Goal: Navigation & Orientation: Find specific page/section

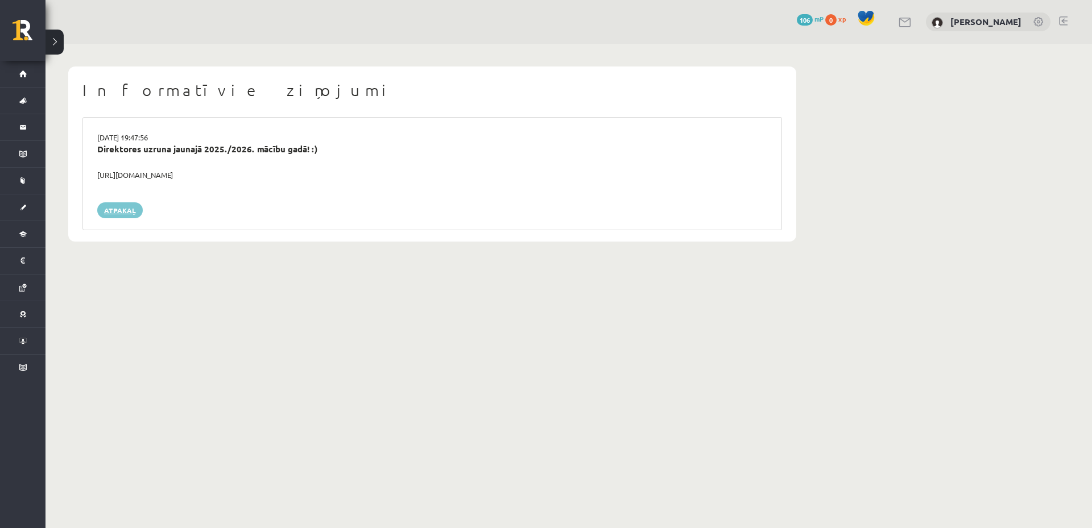
click at [128, 211] on link "Atpakaļ" at bounding box center [120, 210] width 46 height 16
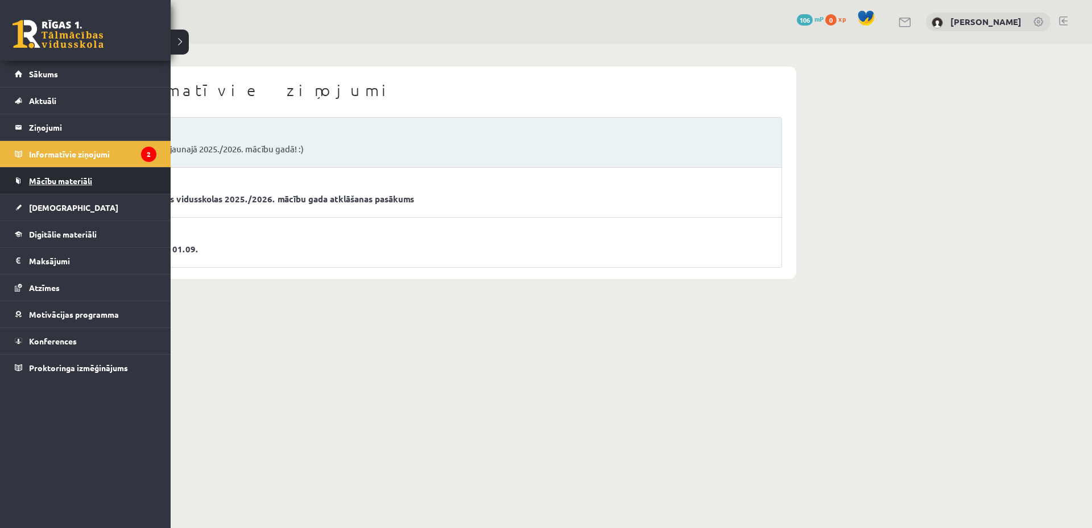
click at [101, 176] on link "Mācību materiāli" at bounding box center [86, 181] width 142 height 26
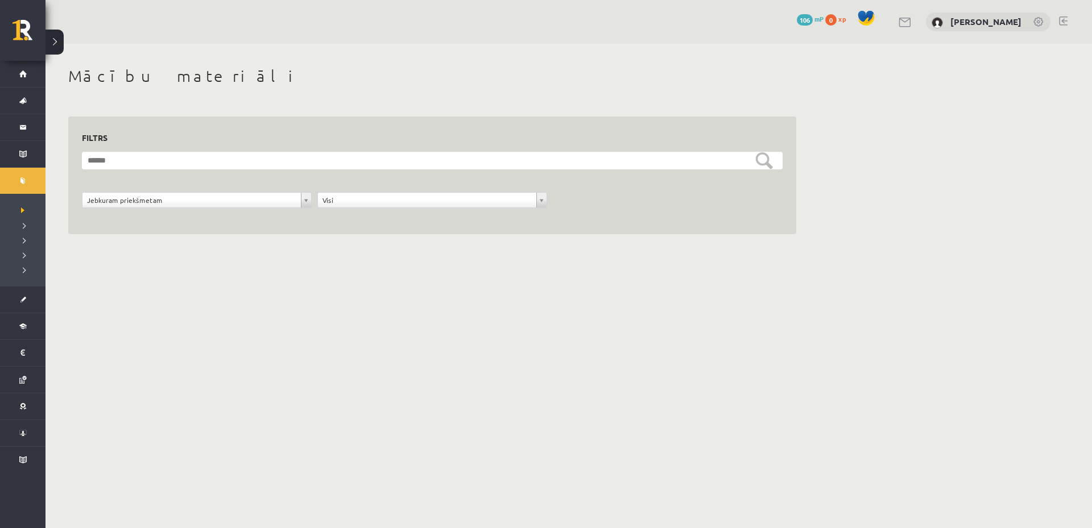
click at [265, 215] on div "**********" at bounding box center [432, 206] width 706 height 28
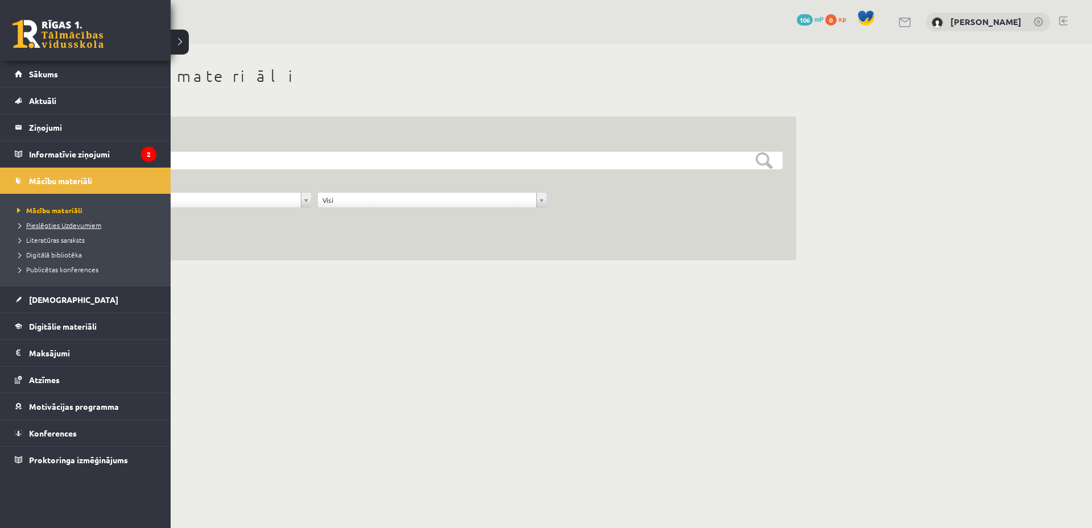
click at [49, 223] on span "Pieslēgties Uzdevumiem" at bounding box center [57, 225] width 87 height 9
click at [87, 439] on link "Konferences" at bounding box center [86, 433] width 142 height 26
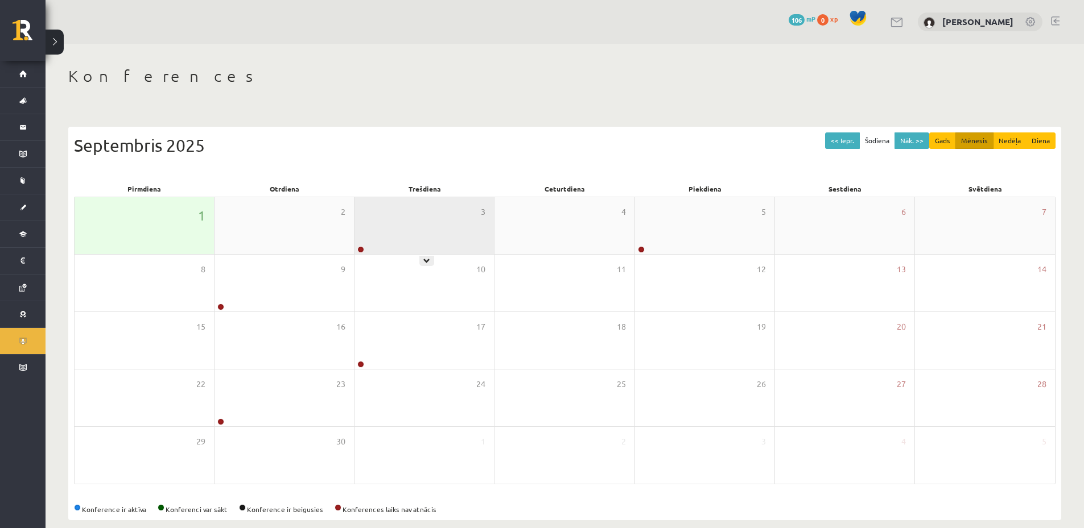
click at [394, 233] on div "3" at bounding box center [423, 225] width 139 height 57
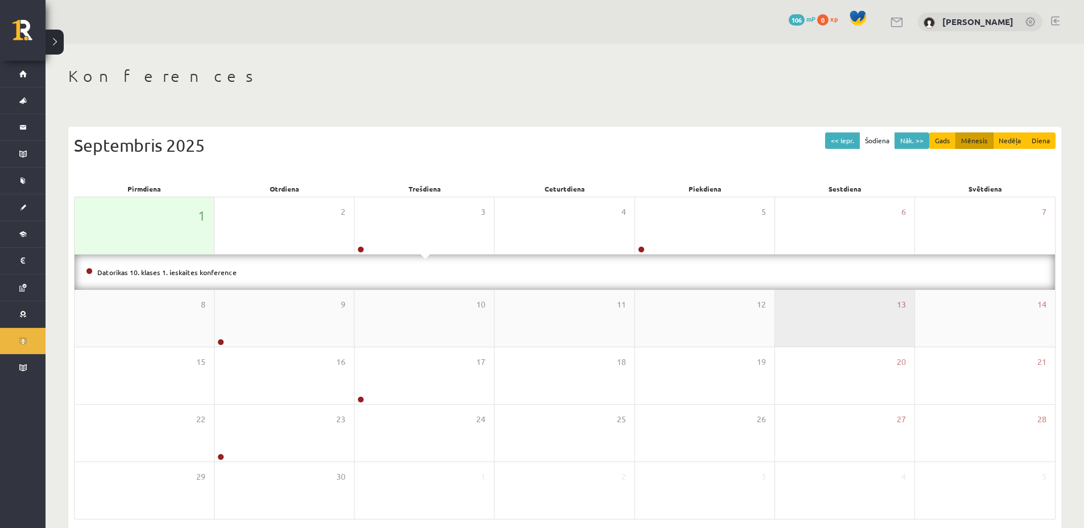
scroll to position [51, 0]
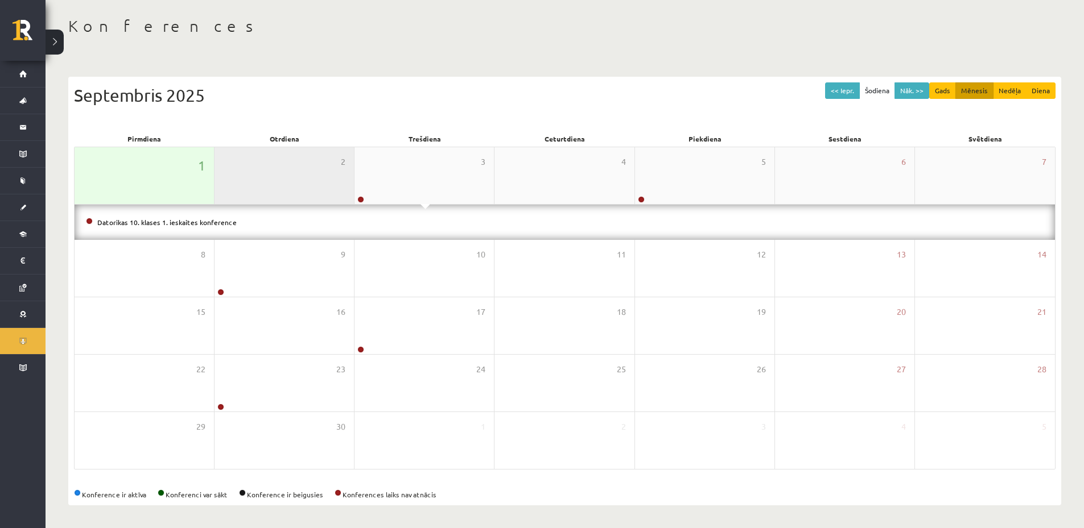
click at [267, 184] on div "2" at bounding box center [283, 175] width 139 height 57
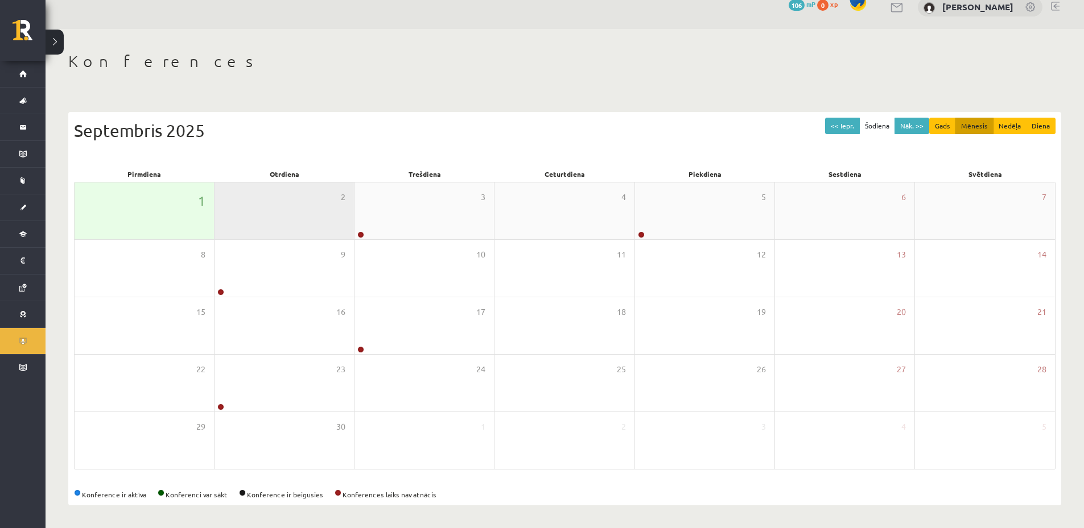
scroll to position [15, 0]
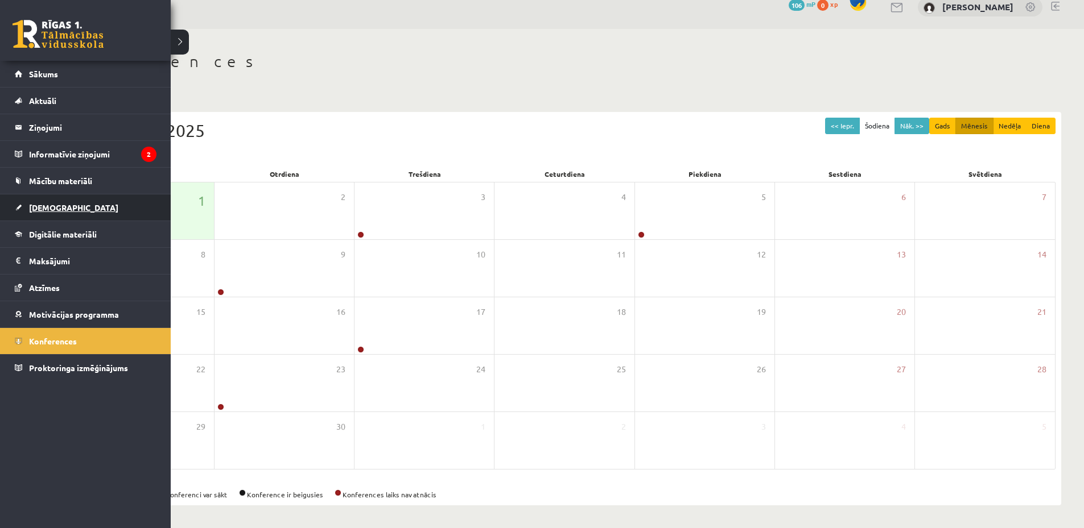
click at [71, 216] on link "[DEMOGRAPHIC_DATA]" at bounding box center [86, 208] width 142 height 26
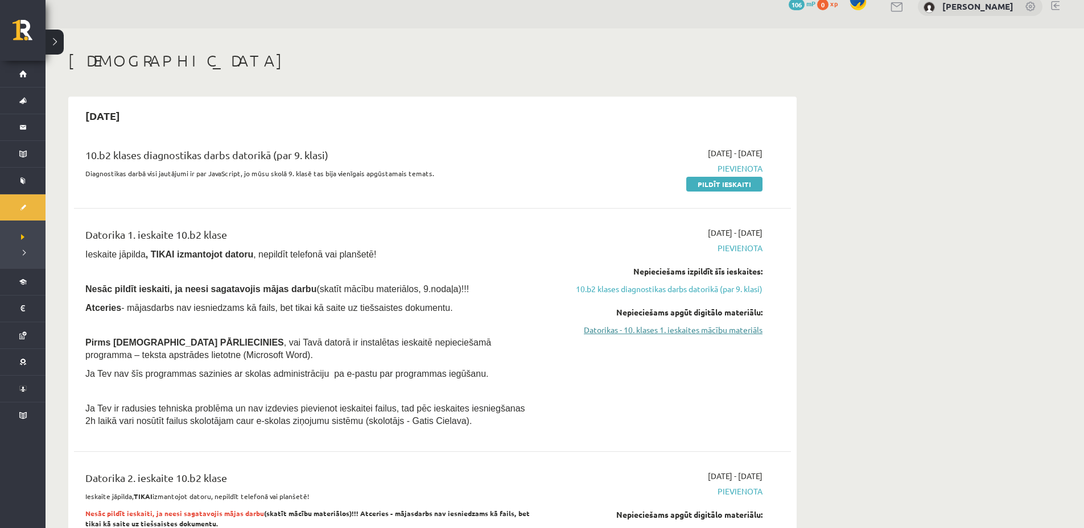
click at [663, 330] on link "Datorikas - 10. klases 1. ieskaites mācību materiāls" at bounding box center [655, 330] width 214 height 12
click at [659, 329] on link "Datorikas - 10. klases 1. ieskaites mācību materiāls" at bounding box center [655, 330] width 214 height 12
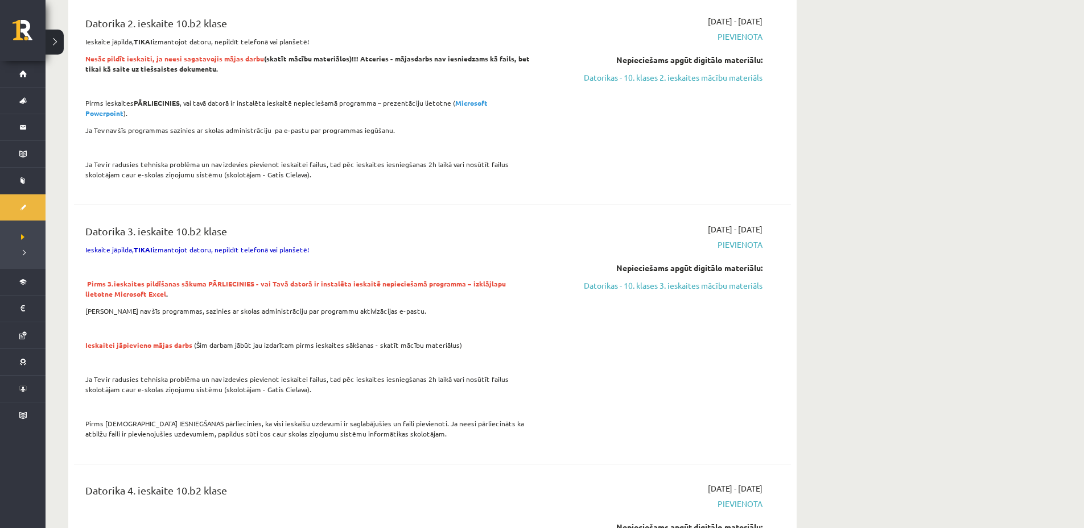
scroll to position [641, 0]
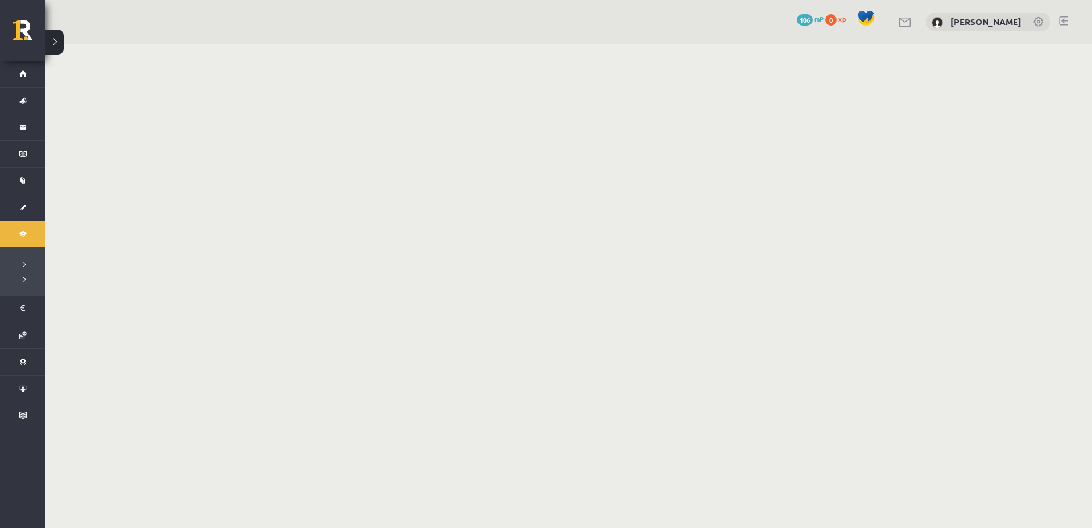
click at [53, 47] on button at bounding box center [55, 42] width 18 height 25
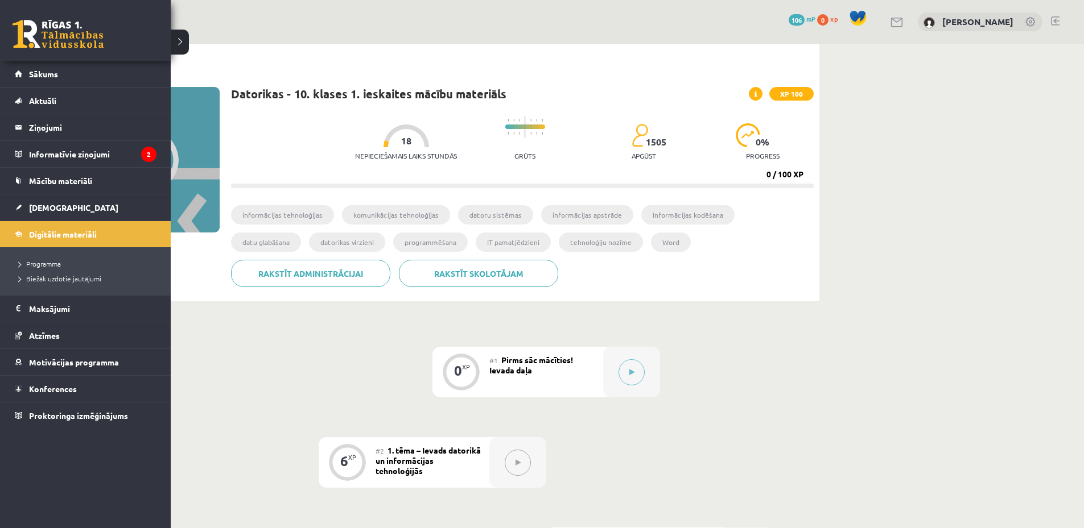
click at [22, 41] on link at bounding box center [58, 34] width 91 height 28
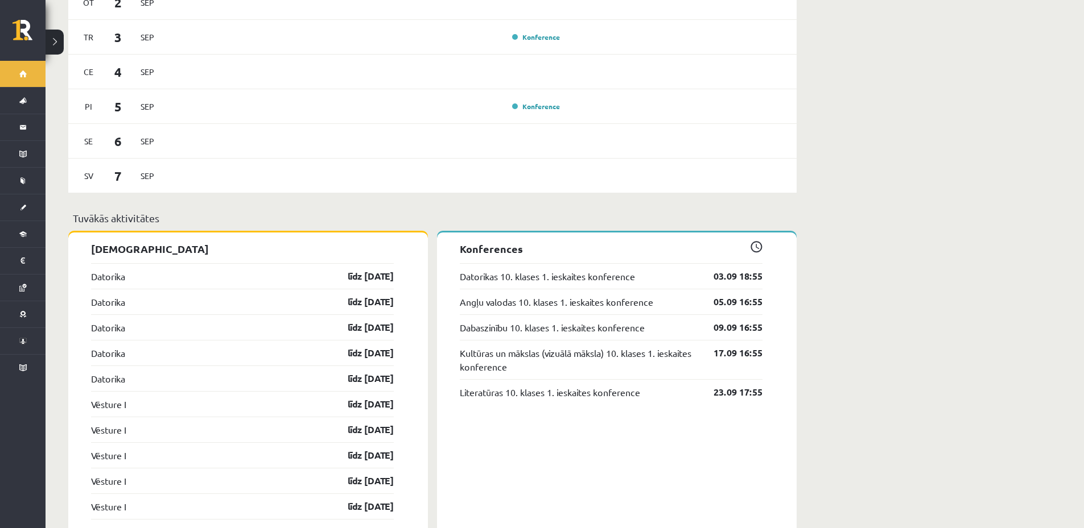
scroll to position [626, 0]
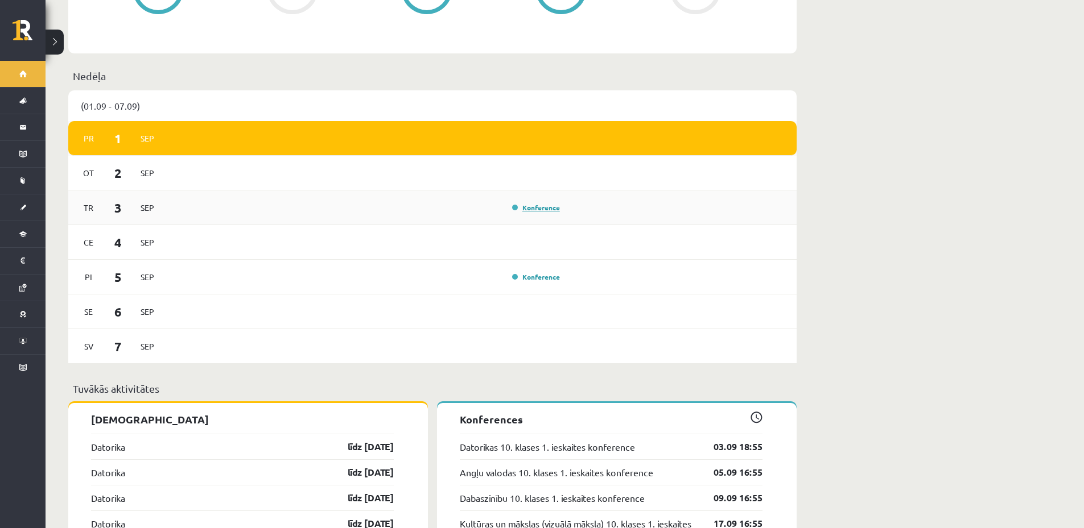
click at [543, 203] on link "Konference" at bounding box center [536, 207] width 48 height 9
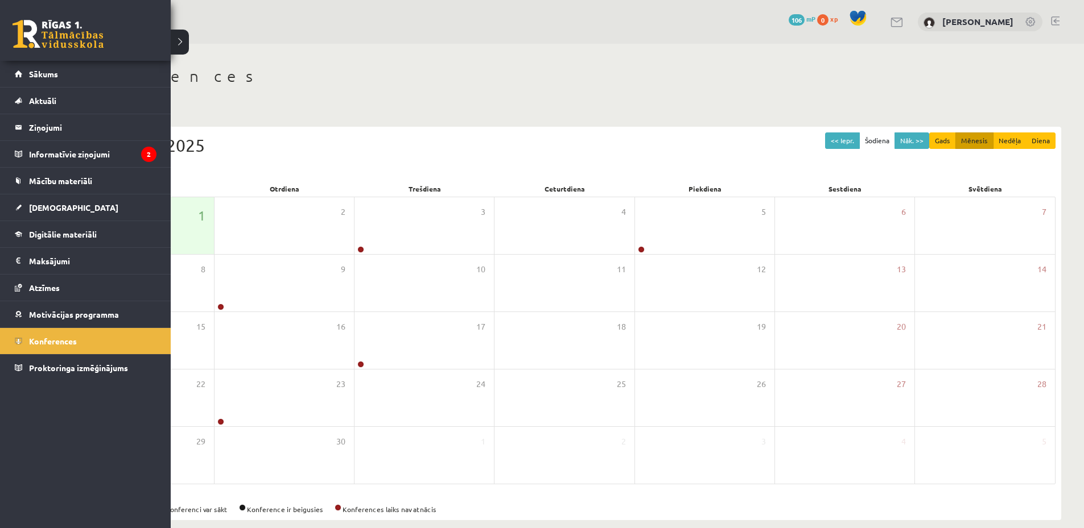
click at [15, 45] on link at bounding box center [58, 34] width 91 height 28
